Goal: Task Accomplishment & Management: Manage account settings

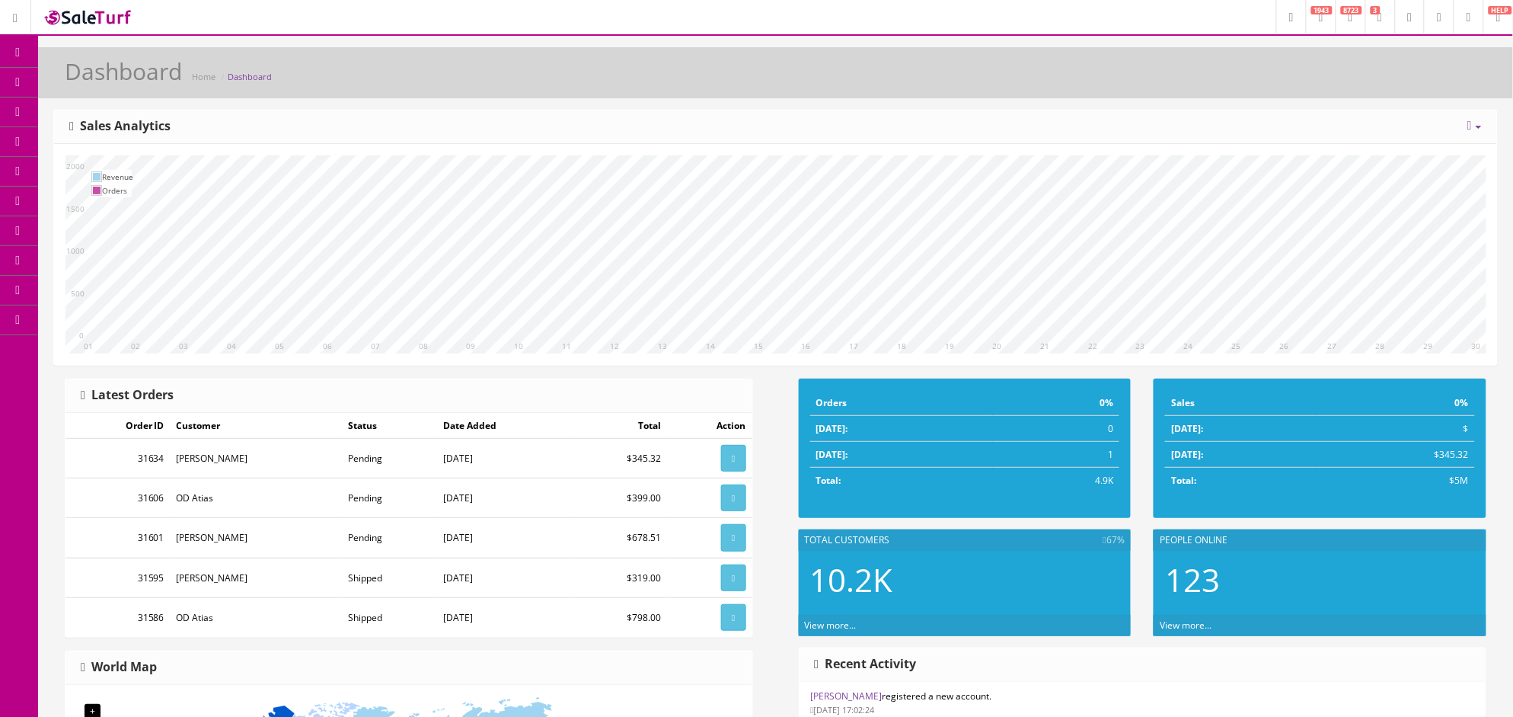
click at [108, 176] on span "Order List" at bounding box center [112, 170] width 42 height 13
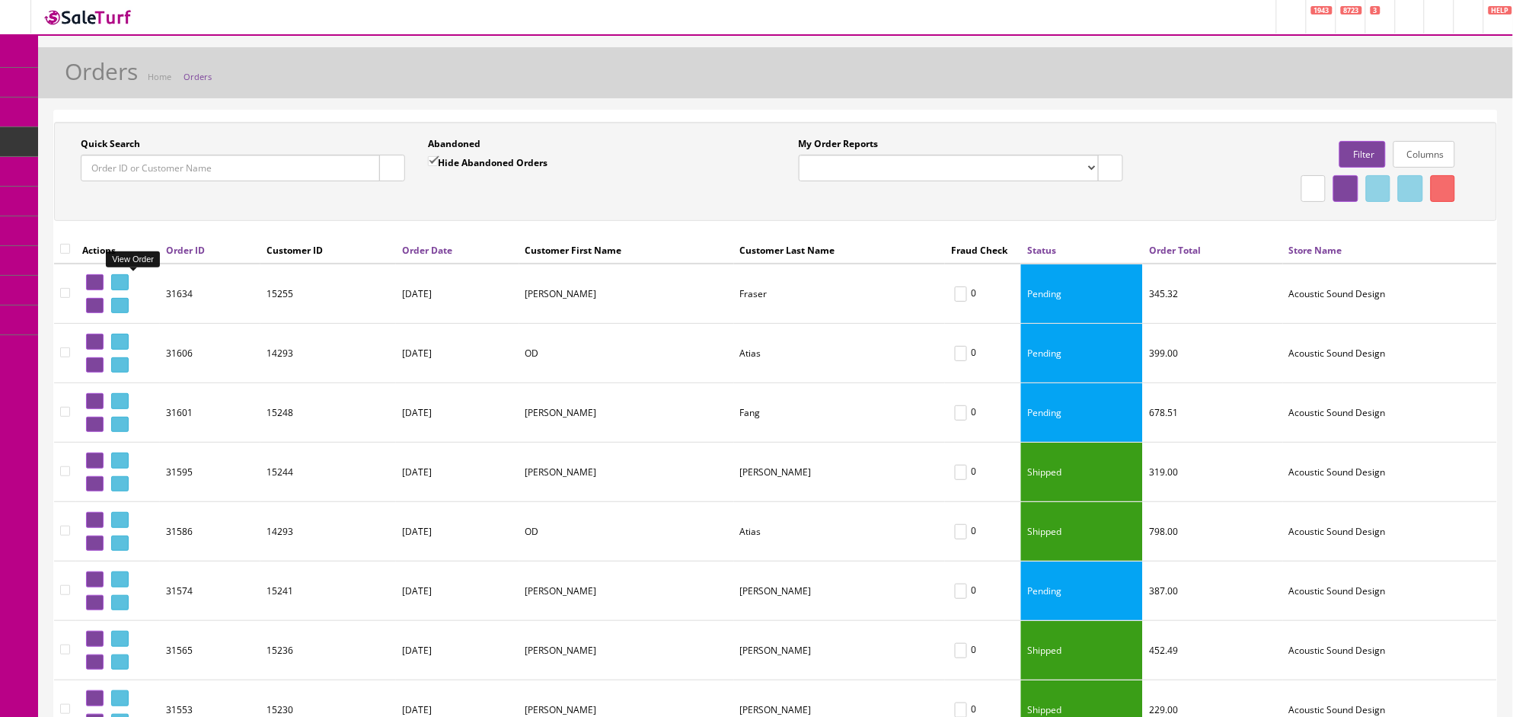
click at [124, 282] on icon at bounding box center [122, 282] width 3 height 8
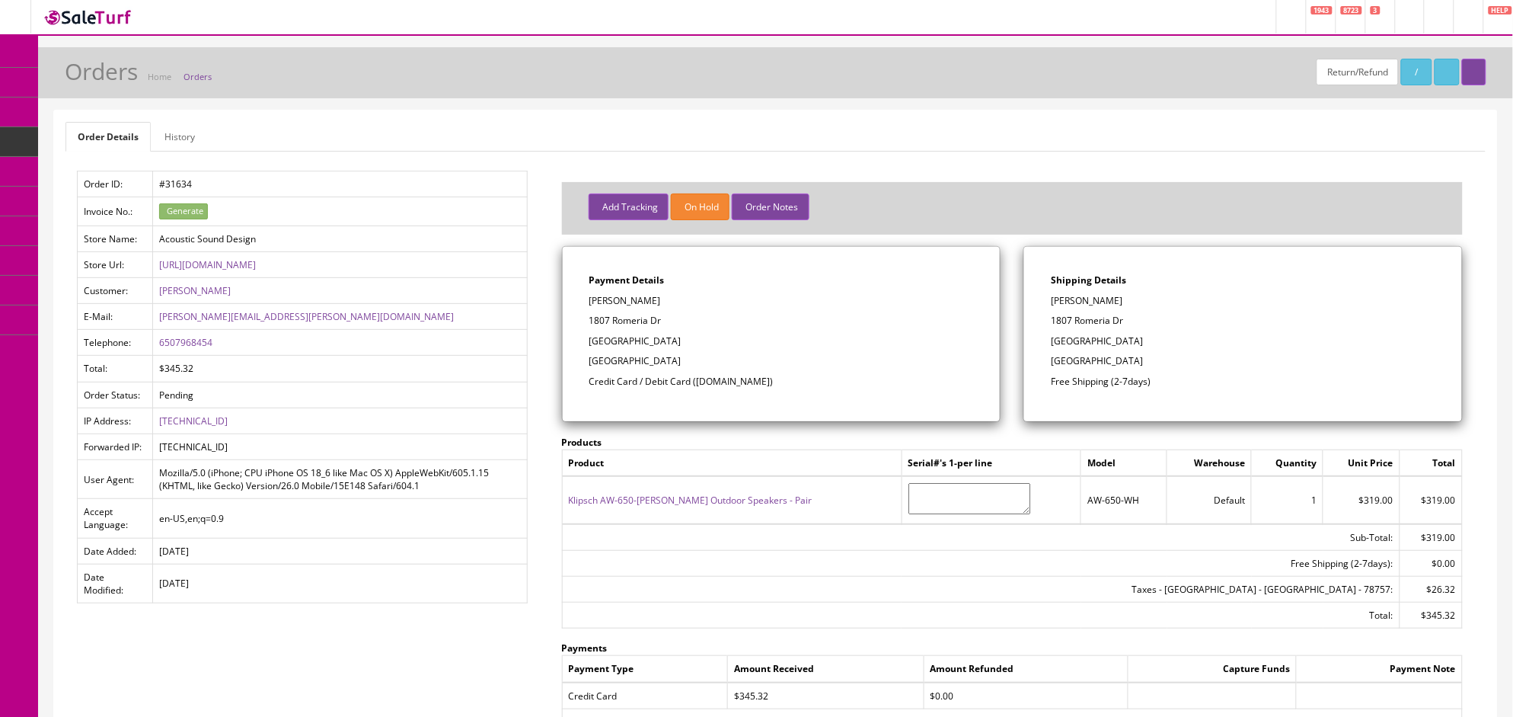
click at [198, 78] on link "Orders" at bounding box center [198, 76] width 28 height 11
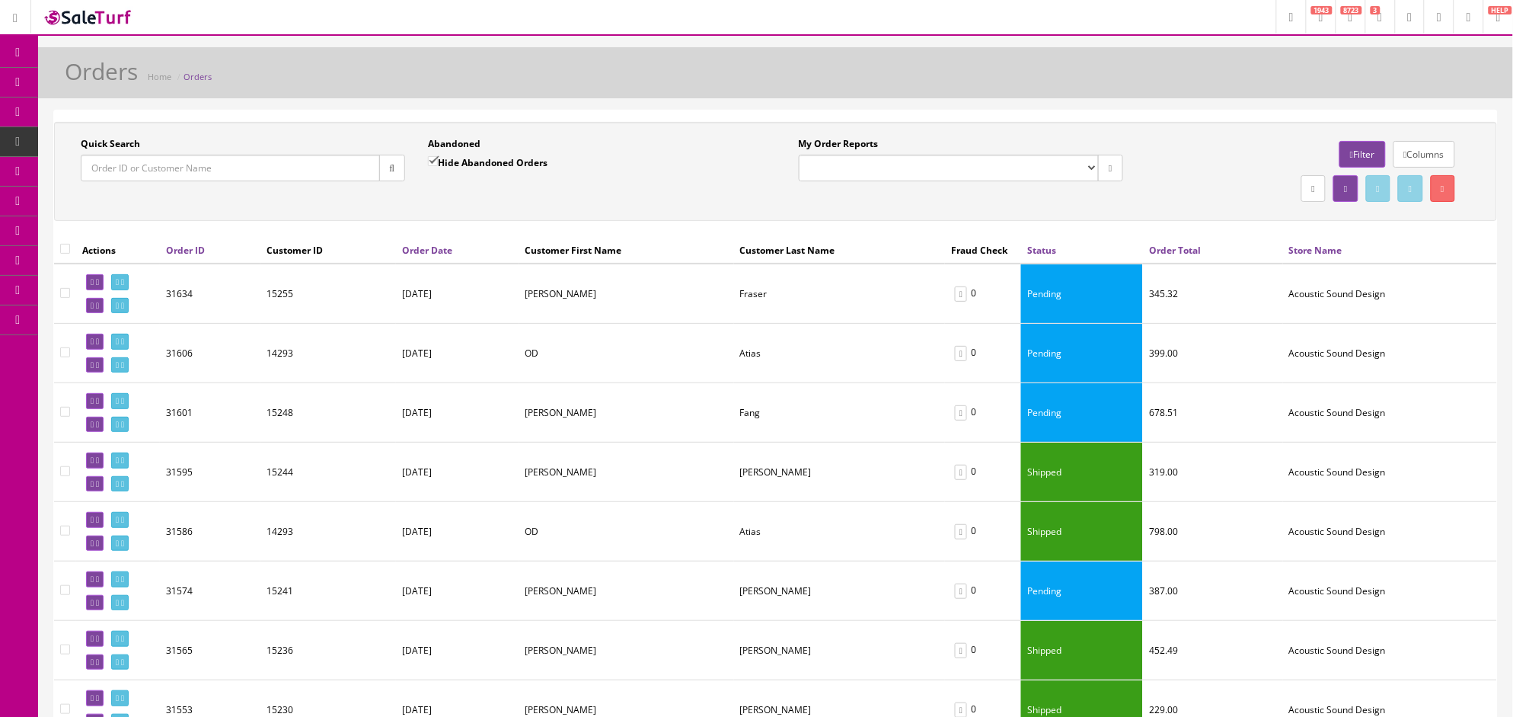
click at [206, 73] on link "Orders" at bounding box center [198, 76] width 28 height 11
